Goal: Information Seeking & Learning: Learn about a topic

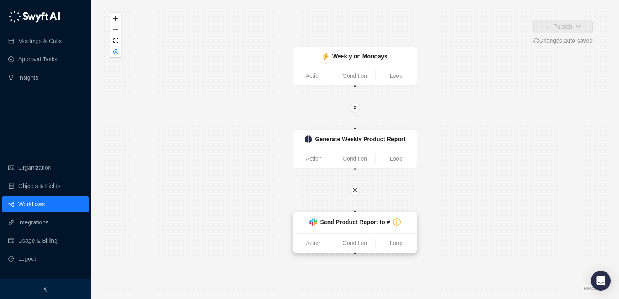
click at [362, 226] on div "Send Product Report to #" at bounding box center [355, 221] width 70 height 9
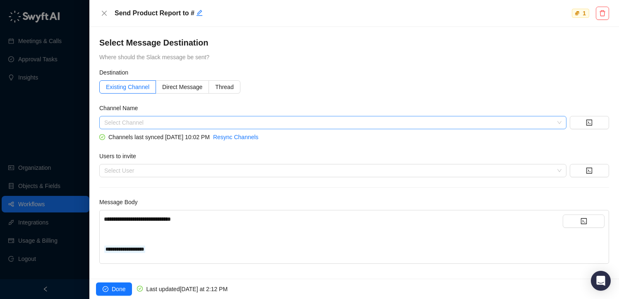
click at [129, 117] on input "search" at bounding box center [330, 122] width 452 height 12
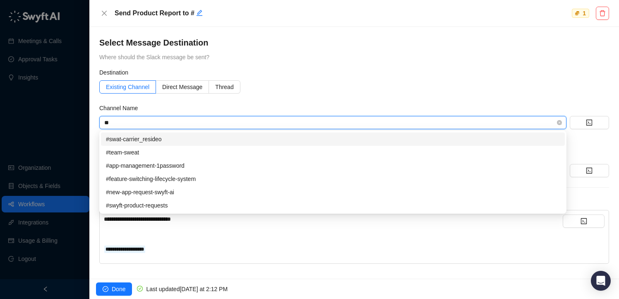
type input "***"
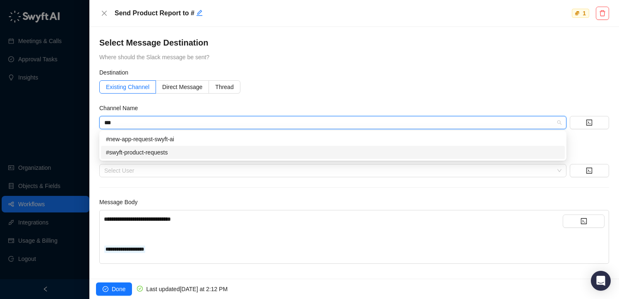
click at [131, 151] on div "#swyft-product-requests" at bounding box center [333, 152] width 454 height 9
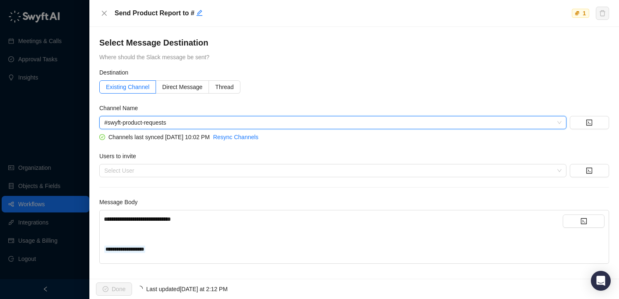
click at [361, 37] on h4 "Select Message Destination" at bounding box center [354, 43] width 510 height 12
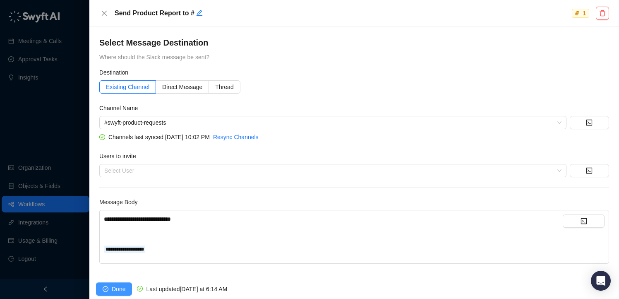
click at [116, 288] on span "Done" at bounding box center [119, 288] width 14 height 9
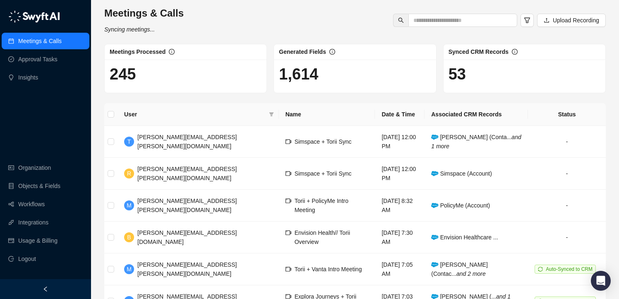
click at [274, 13] on div "Meetings & Calls Syncing meetings... Upload Recording" at bounding box center [355, 20] width 507 height 27
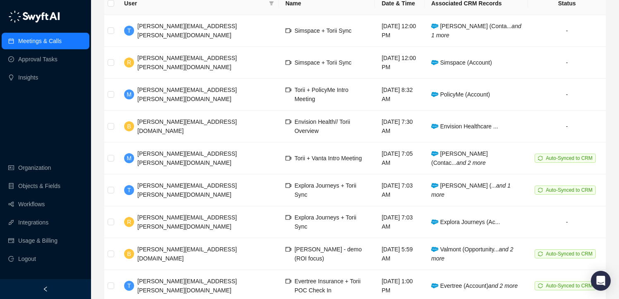
scroll to position [179, 0]
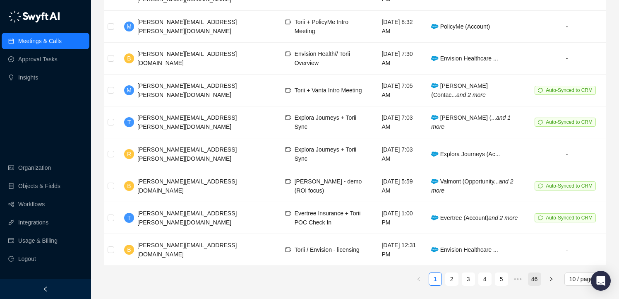
click at [531, 275] on link "46" at bounding box center [535, 279] width 12 height 12
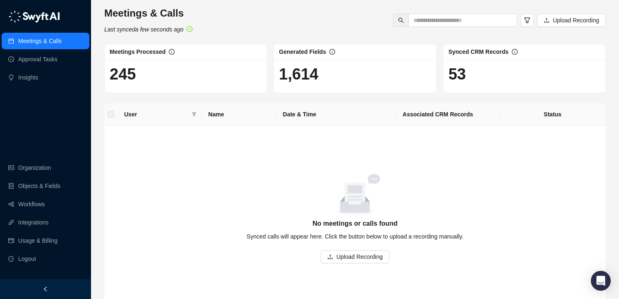
scroll to position [46, 0]
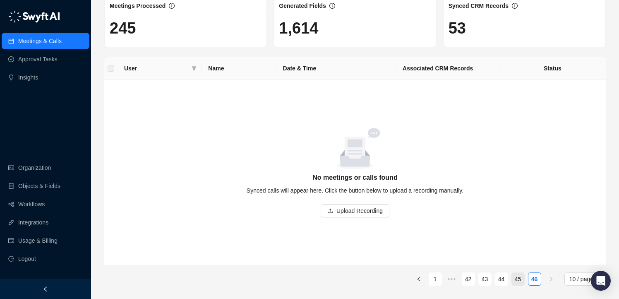
click at [524, 276] on li "45" at bounding box center [518, 278] width 13 height 13
click at [524, 276] on link "45" at bounding box center [518, 279] width 12 height 12
click at [517, 282] on link "45" at bounding box center [518, 279] width 12 height 12
click at [501, 280] on link "44" at bounding box center [501, 279] width 12 height 12
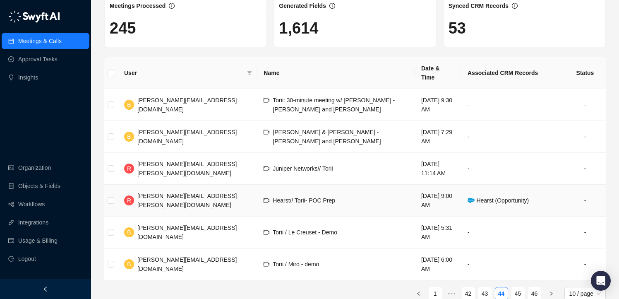
scroll to position [51, 0]
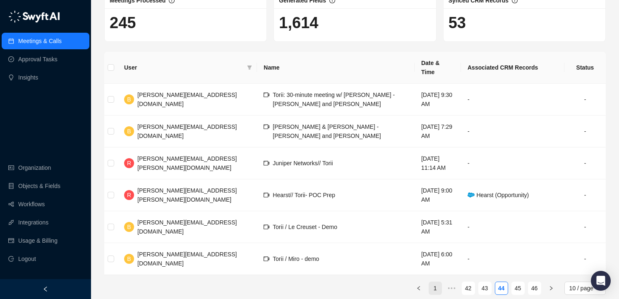
click at [437, 282] on link "1" at bounding box center [435, 288] width 12 height 12
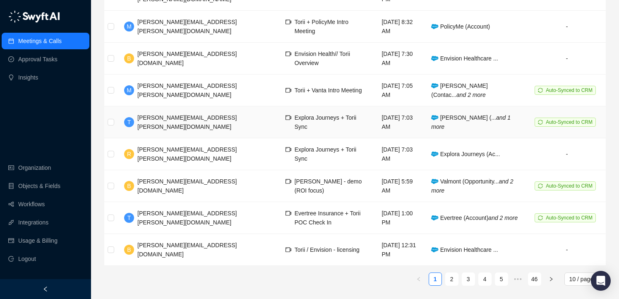
scroll to position [170, 0]
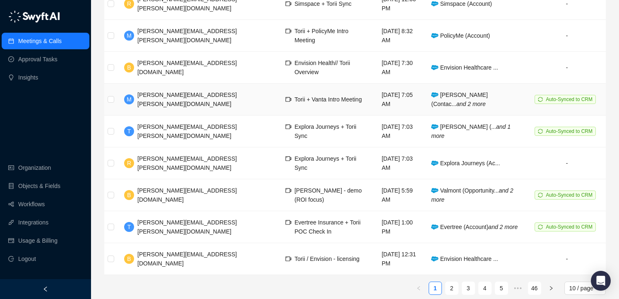
click at [182, 98] on div "melanie.becker@toriihq.com" at bounding box center [204, 99] width 135 height 18
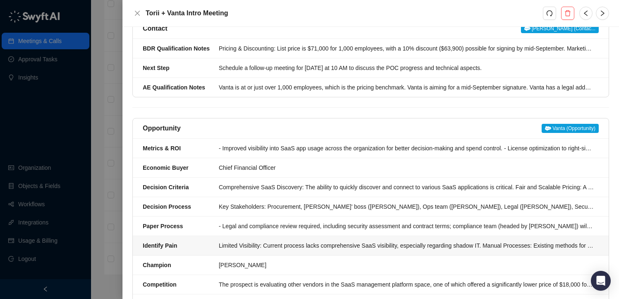
scroll to position [80, 0]
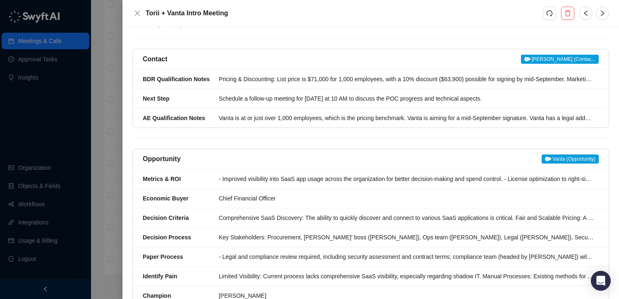
click at [550, 154] on span "Vanta (Opportunity)" at bounding box center [570, 158] width 57 height 9
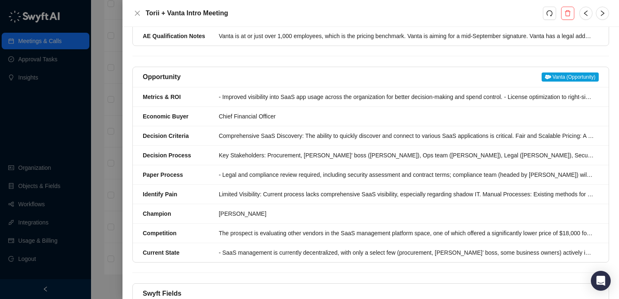
scroll to position [183, 0]
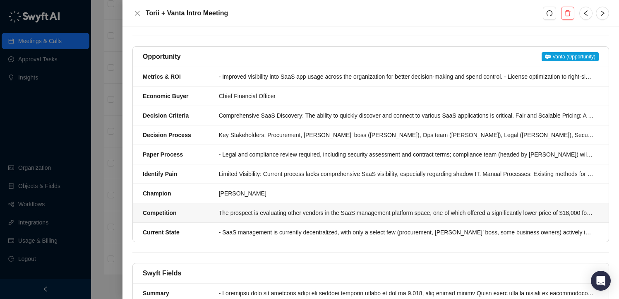
click at [339, 208] on div "The prospect is evaluating other vendors in the SaaS management platform space,…" at bounding box center [406, 212] width 375 height 9
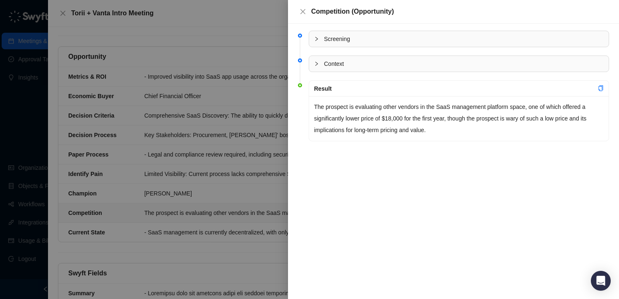
click at [241, 56] on div at bounding box center [309, 149] width 619 height 299
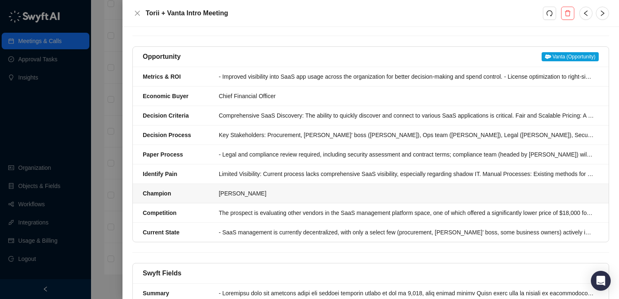
scroll to position [209, 0]
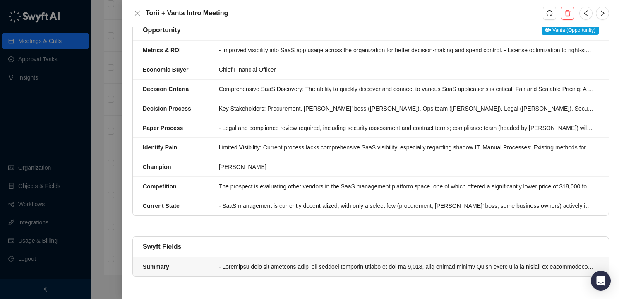
click at [333, 264] on li "Summary" at bounding box center [371, 266] width 476 height 19
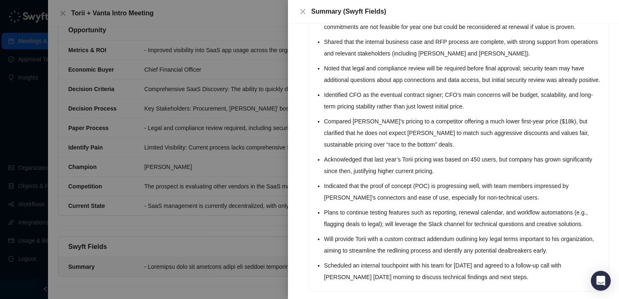
scroll to position [181, 0]
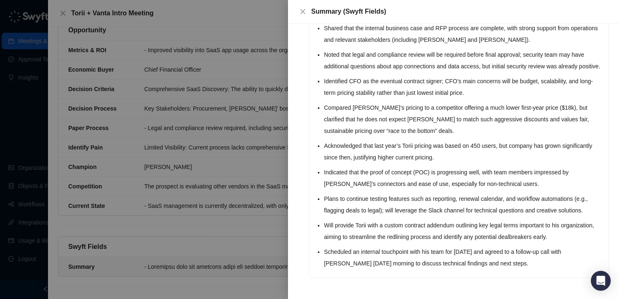
click at [224, 160] on div at bounding box center [309, 149] width 619 height 299
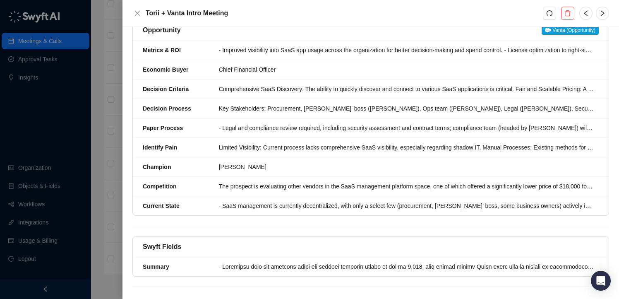
click at [111, 90] on div at bounding box center [309, 149] width 619 height 299
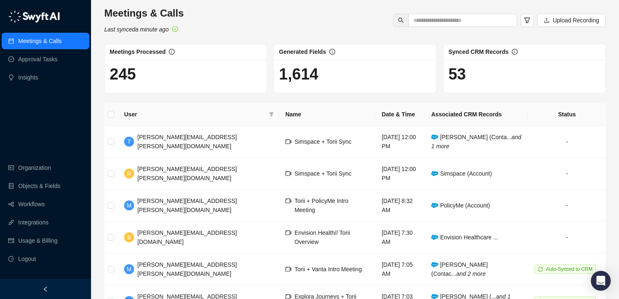
click at [223, 15] on div "Meetings & Calls Last synced a minute ago Upload Recording" at bounding box center [355, 20] width 507 height 27
